Goal: Task Accomplishment & Management: Manage account settings

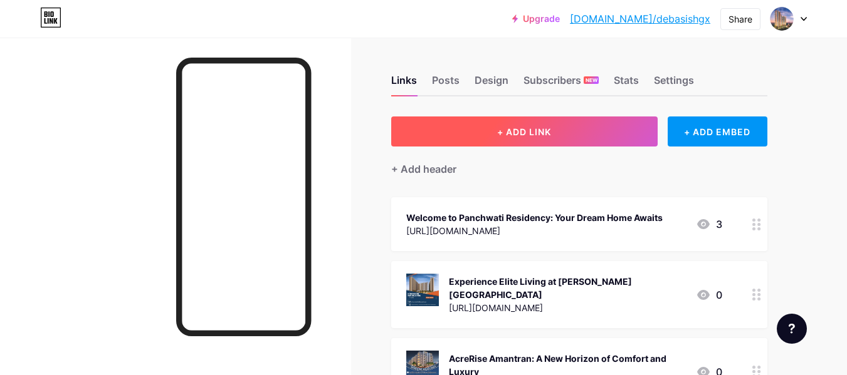
click at [541, 135] on span "+ ADD LINK" at bounding box center [524, 132] width 54 height 11
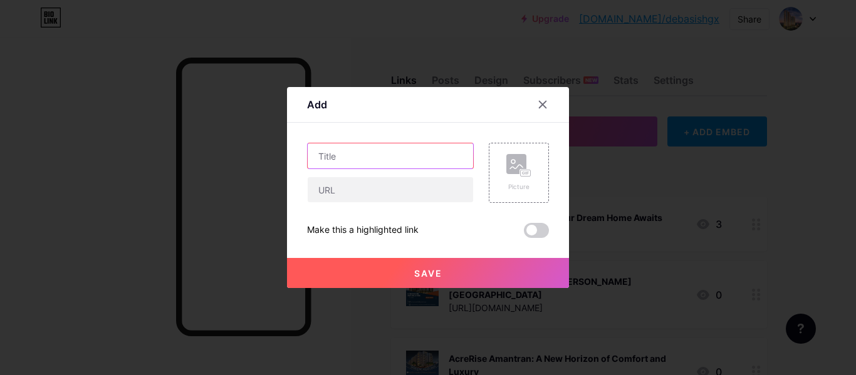
click at [353, 162] on input "text" at bounding box center [390, 156] width 165 height 25
paste input "Sustainable Travel in [GEOGRAPHIC_DATA]: Eco-Friendly Stays & Practices"
type input "Sustainable Travel in [GEOGRAPHIC_DATA]: Eco-Friendly Stays & Practices"
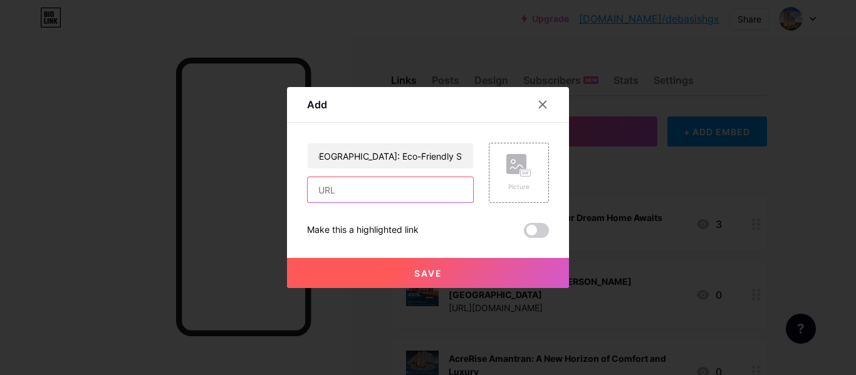
click at [392, 180] on input "text" at bounding box center [390, 189] width 165 height 25
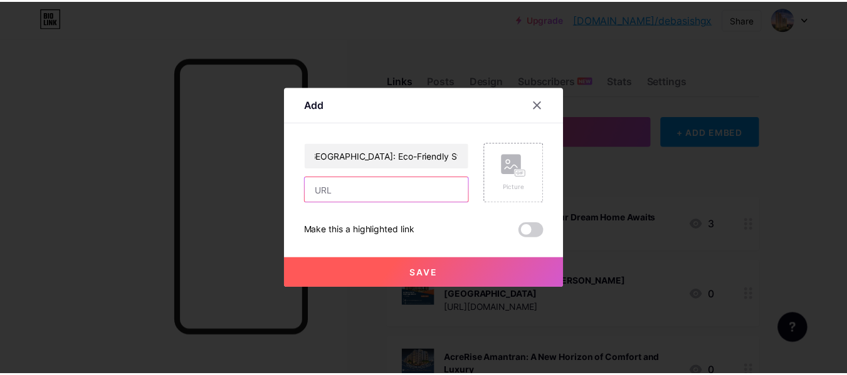
scroll to position [0, 0]
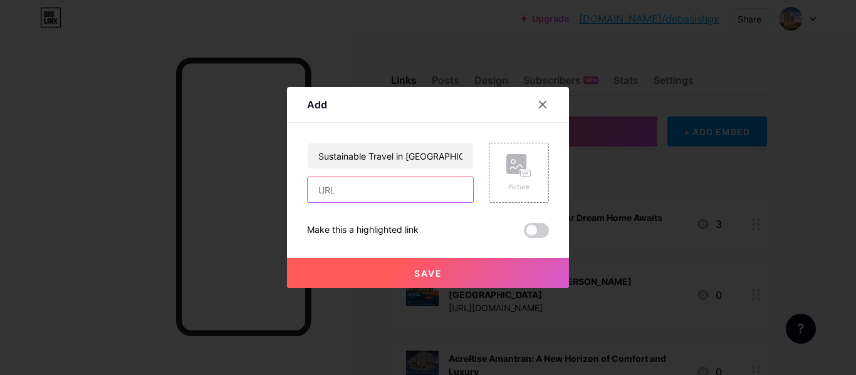
click at [374, 197] on input "text" at bounding box center [390, 189] width 165 height 25
paste input "[URL][DOMAIN_NAME]"
type input "[URL][DOMAIN_NAME]"
click at [506, 159] on rect at bounding box center [516, 164] width 20 height 20
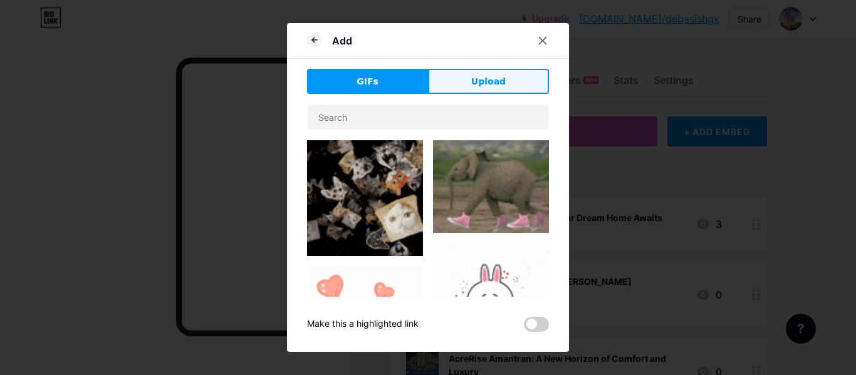
click at [491, 75] on span "Upload" at bounding box center [488, 81] width 34 height 13
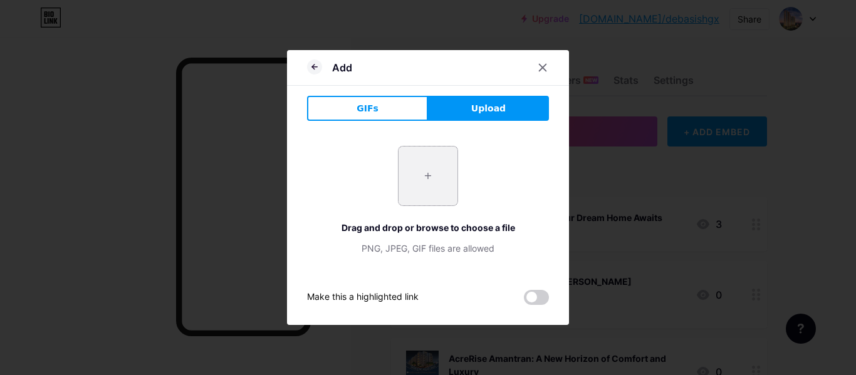
click at [377, 189] on div "+ Drag and drop or browse to choose a file PNG, JPEG, GIF files are allowed" at bounding box center [428, 200] width 242 height 109
click at [432, 184] on input "file" at bounding box center [428, 176] width 59 height 59
type input "C:\fakepath\Travelette...png"
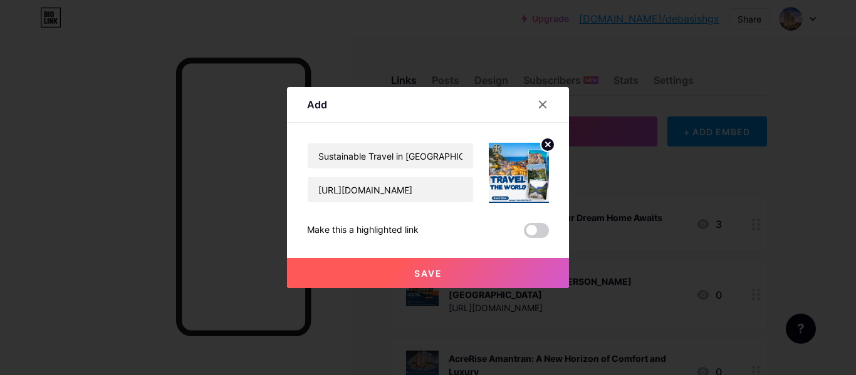
click at [437, 267] on button "Save" at bounding box center [428, 273] width 282 height 30
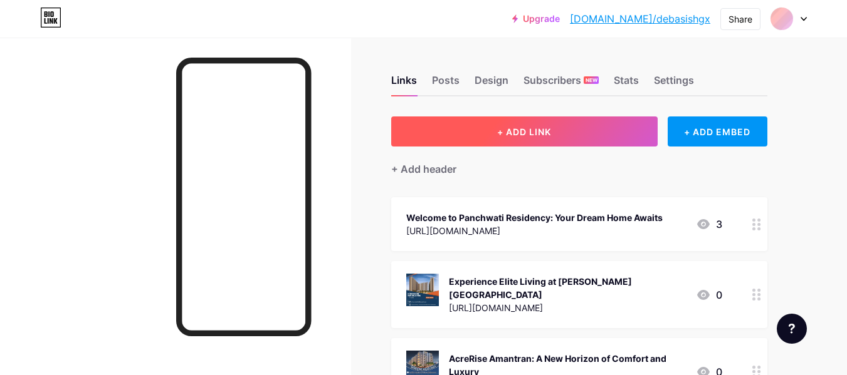
click at [619, 124] on button "+ ADD LINK" at bounding box center [524, 132] width 266 height 30
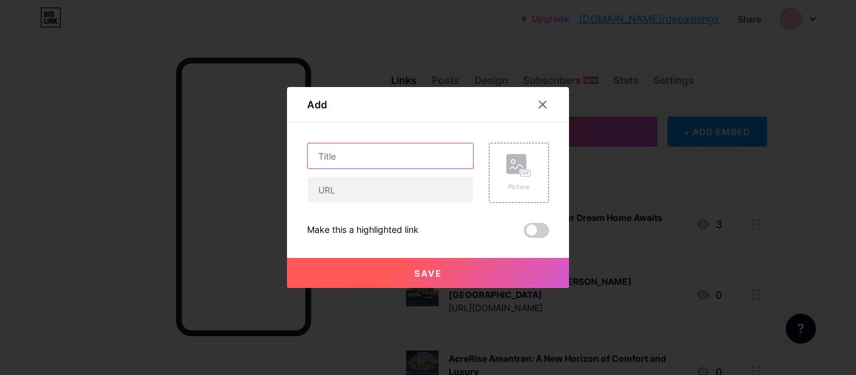
click at [387, 151] on input "text" at bounding box center [390, 156] width 165 height 25
paste input ""Tech Trends: Explore Gadgets and Electronics that Make Life Easier""
click at [426, 164] on input ""Tech Trends: Explore Gadgets and Electronics that Make Life Easier"" at bounding box center [390, 156] width 165 height 25
click at [463, 154] on input ""Tech Trends: Explore Gadgets and Electronics that Make Life Easier"" at bounding box center [390, 156] width 165 height 25
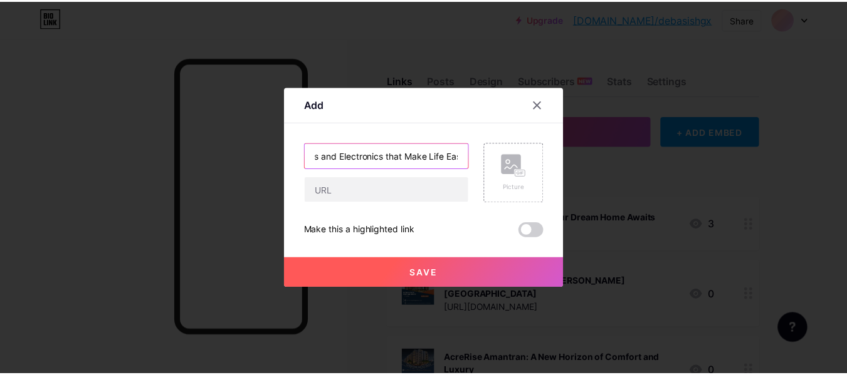
scroll to position [0, 0]
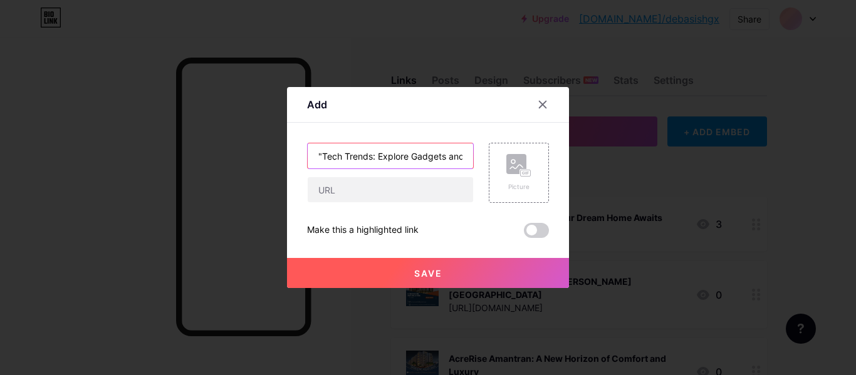
drag, startPoint x: 414, startPoint y: 162, endPoint x: 91, endPoint y: 126, distance: 324.7
click at [91, 126] on div "Add Content YouTube Play YouTube video without leaving your page. ADD Vimeo Pla…" at bounding box center [428, 187] width 856 height 375
click at [321, 154] on input ""Tech Trends: Explore Gadgets and Electronics that Make Life Easier" at bounding box center [390, 156] width 165 height 25
click at [317, 152] on input ""Tech Trends: Explore Gadgets and Electronics that Make Life Easier" at bounding box center [390, 156] width 165 height 25
type input "Tech Trends: Explore Gadgets and Electronics that Make Life Easier"
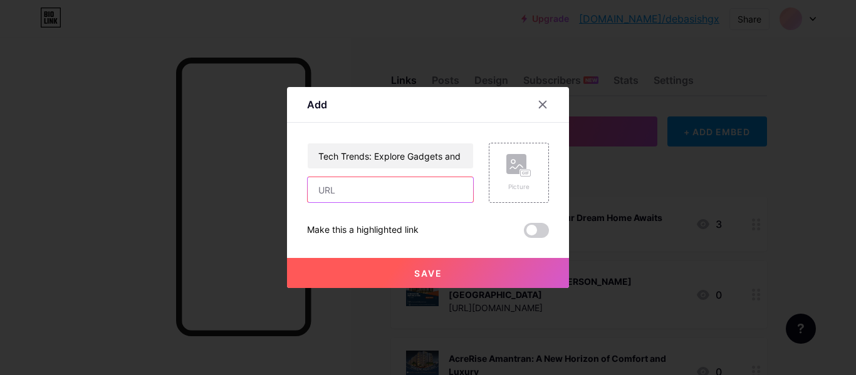
click at [328, 181] on input "text" at bounding box center [390, 189] width 165 height 25
paste input "[URL][DOMAIN_NAME]"
type input "[URL][DOMAIN_NAME]"
click at [511, 159] on rect at bounding box center [516, 164] width 20 height 20
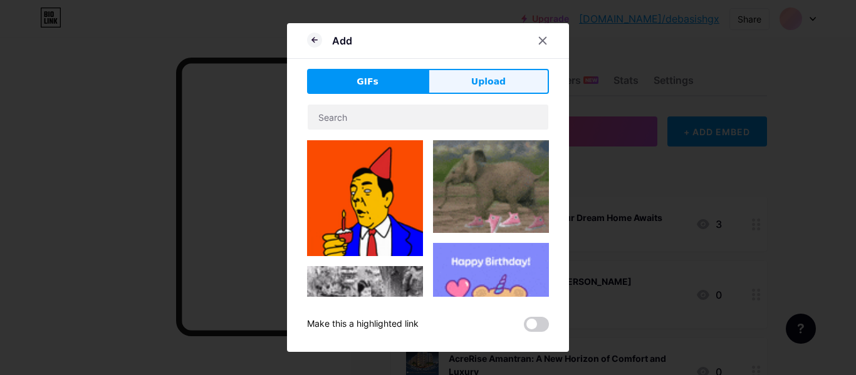
click at [478, 68] on div "Add GIFs Upload Content YouTube Play YouTube video without leaving your page. A…" at bounding box center [428, 187] width 282 height 329
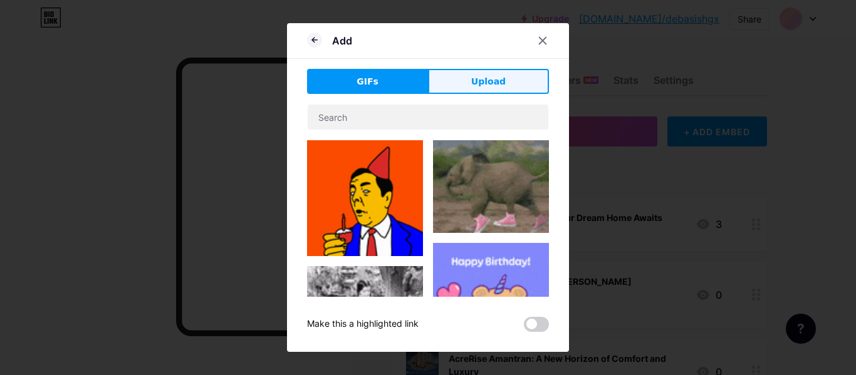
click at [475, 83] on span "Upload" at bounding box center [488, 81] width 34 height 13
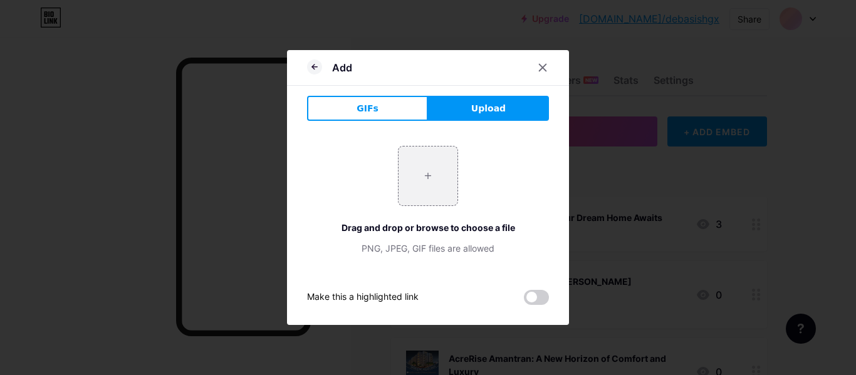
click at [348, 166] on div "+ Drag and drop or browse to choose a file PNG, JPEG, GIF files are allowed" at bounding box center [428, 200] width 242 height 109
click at [444, 182] on input "file" at bounding box center [428, 176] width 59 height 59
type input "C:\fakepath\B2b Poster 2.jpg"
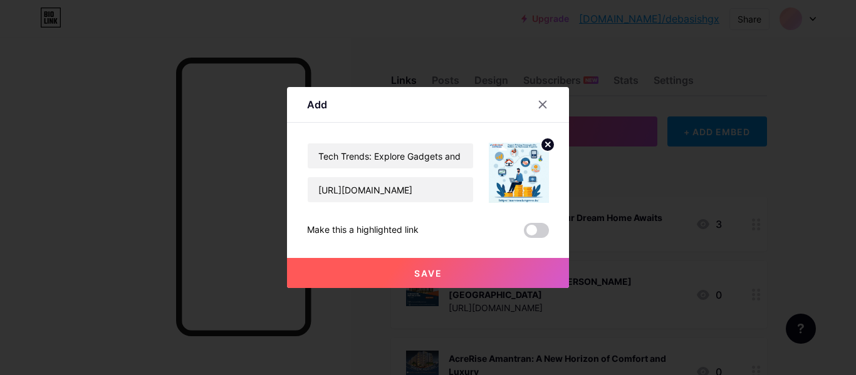
click at [427, 268] on span "Save" at bounding box center [428, 273] width 28 height 11
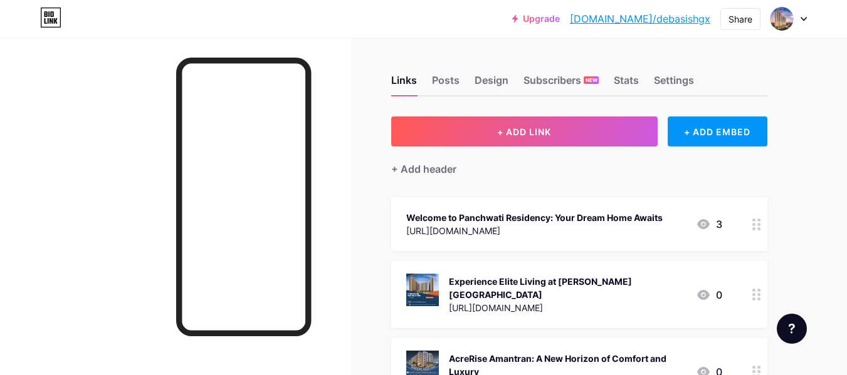
drag, startPoint x: 671, startPoint y: 35, endPoint x: 674, endPoint y: 21, distance: 14.3
